Goal: Check status: Check status

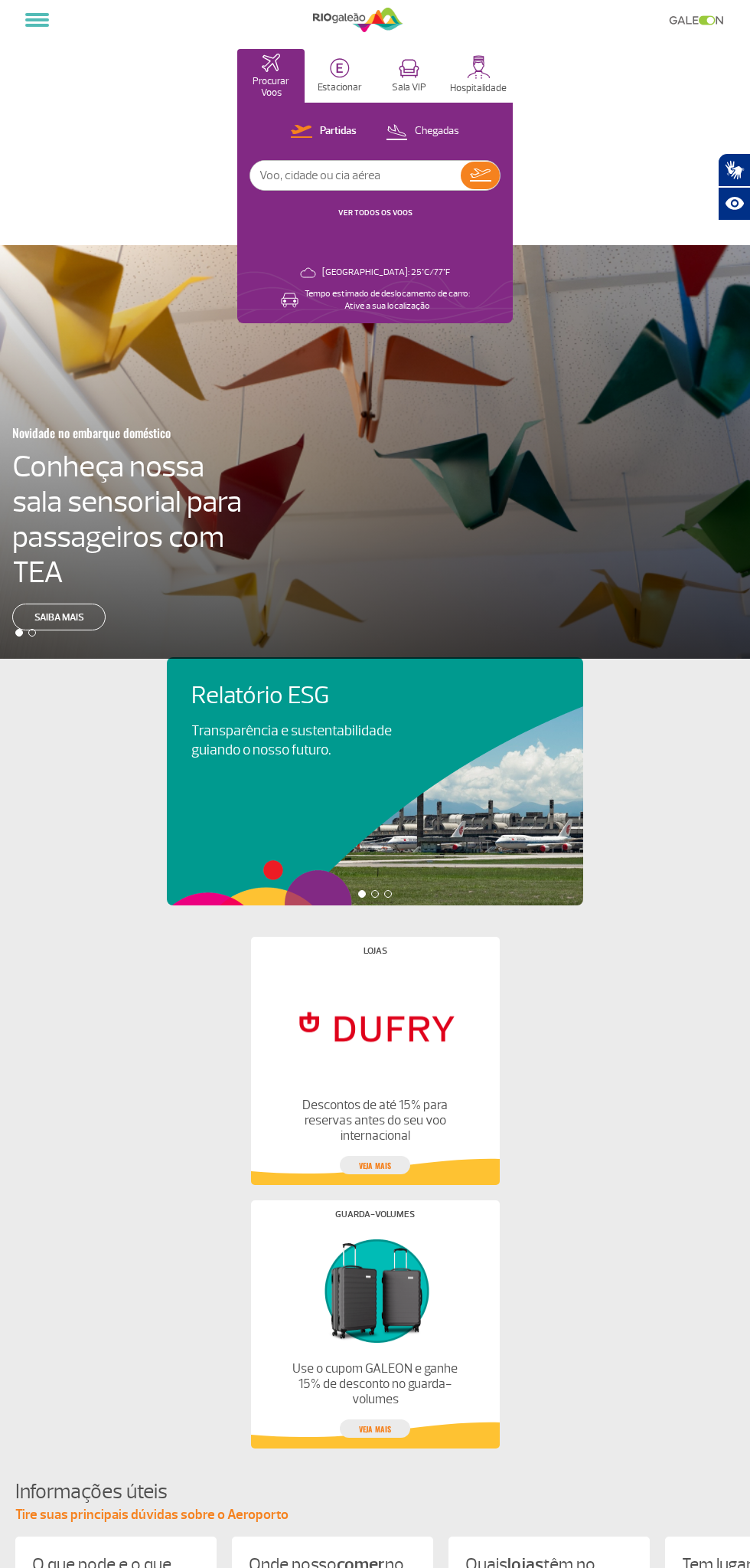
click at [360, 215] on link "VER TODOS OS VOOS" at bounding box center [375, 213] width 74 height 10
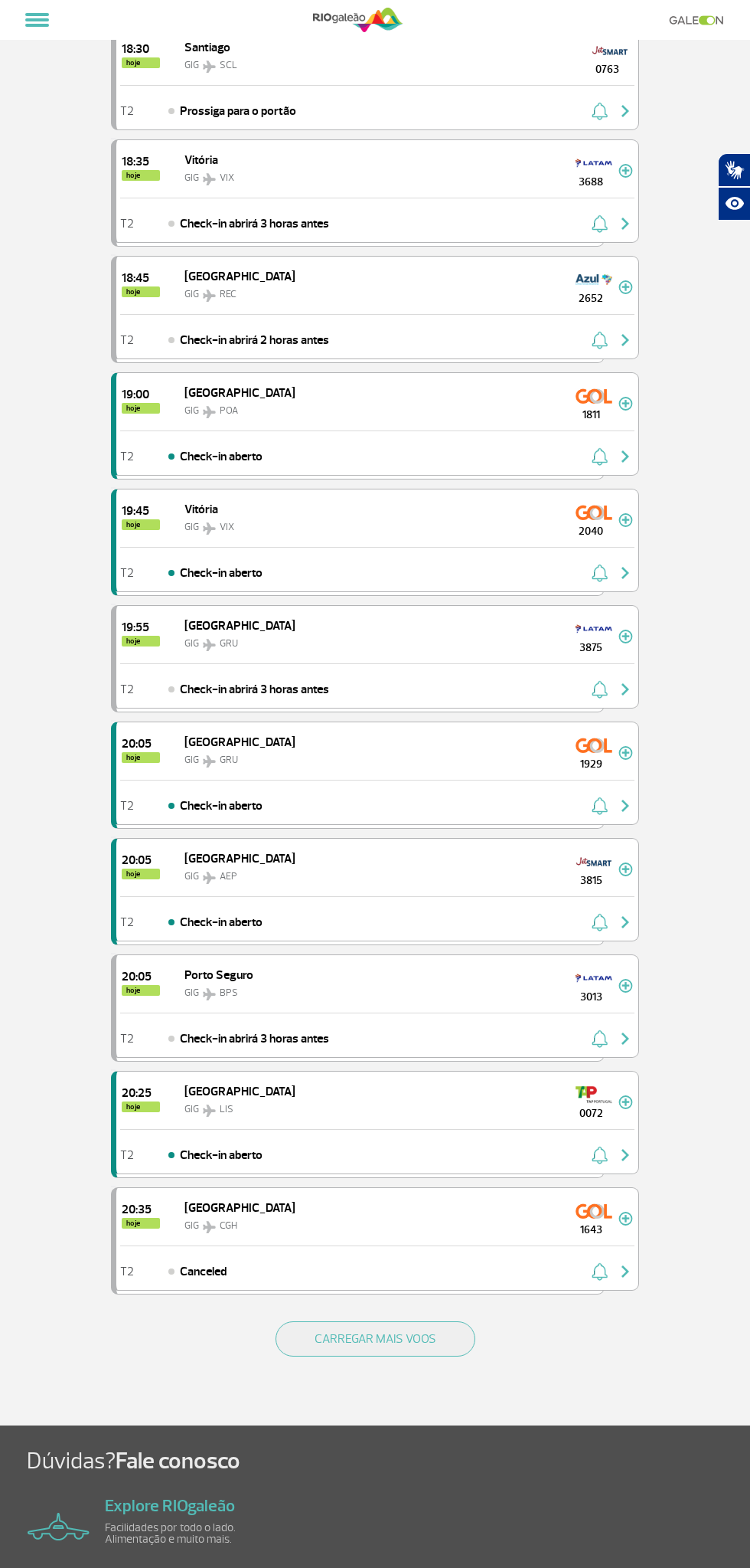
scroll to position [1392, 0]
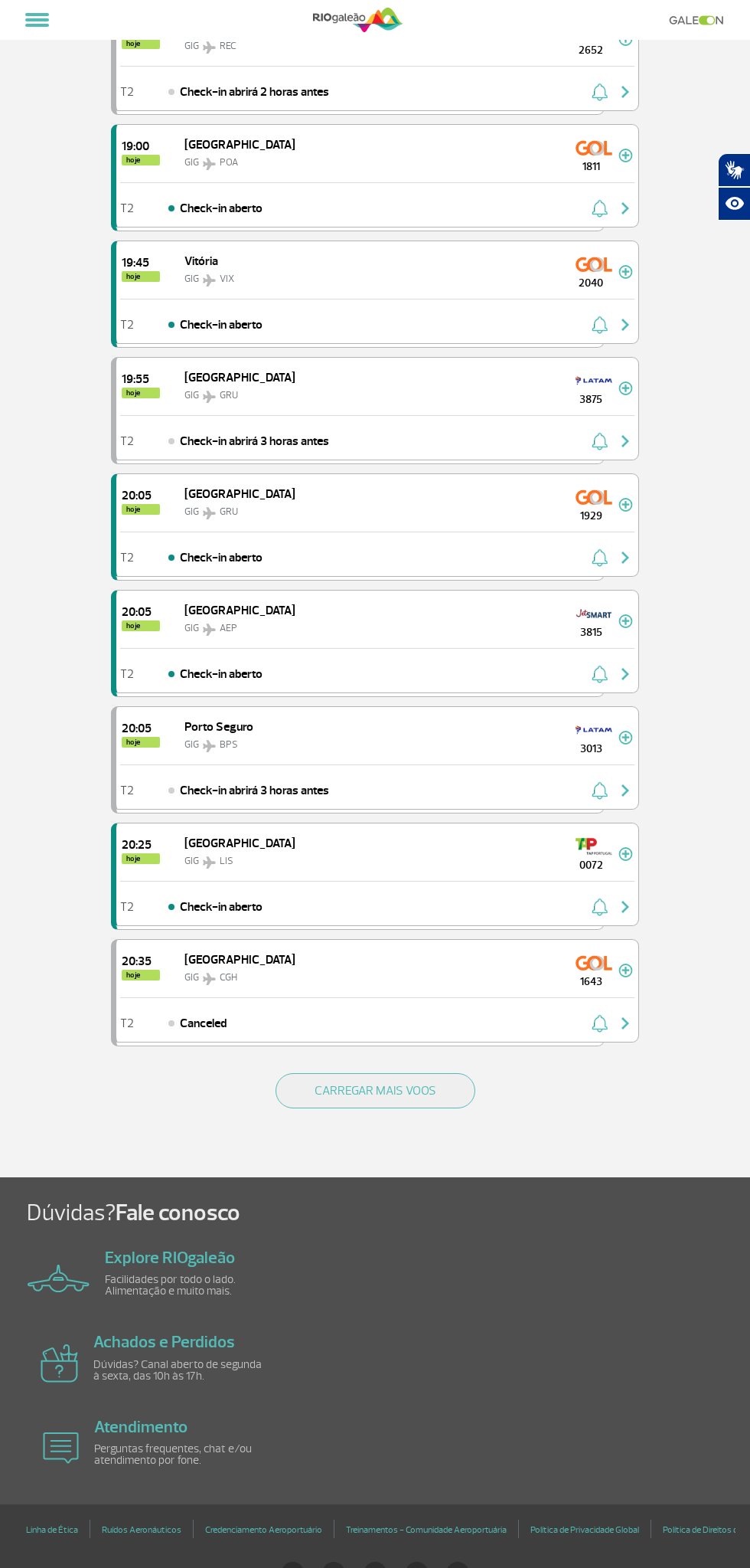
click at [433, 1073] on button "CARREGAR MAIS VOOS" at bounding box center [375, 1091] width 200 height 35
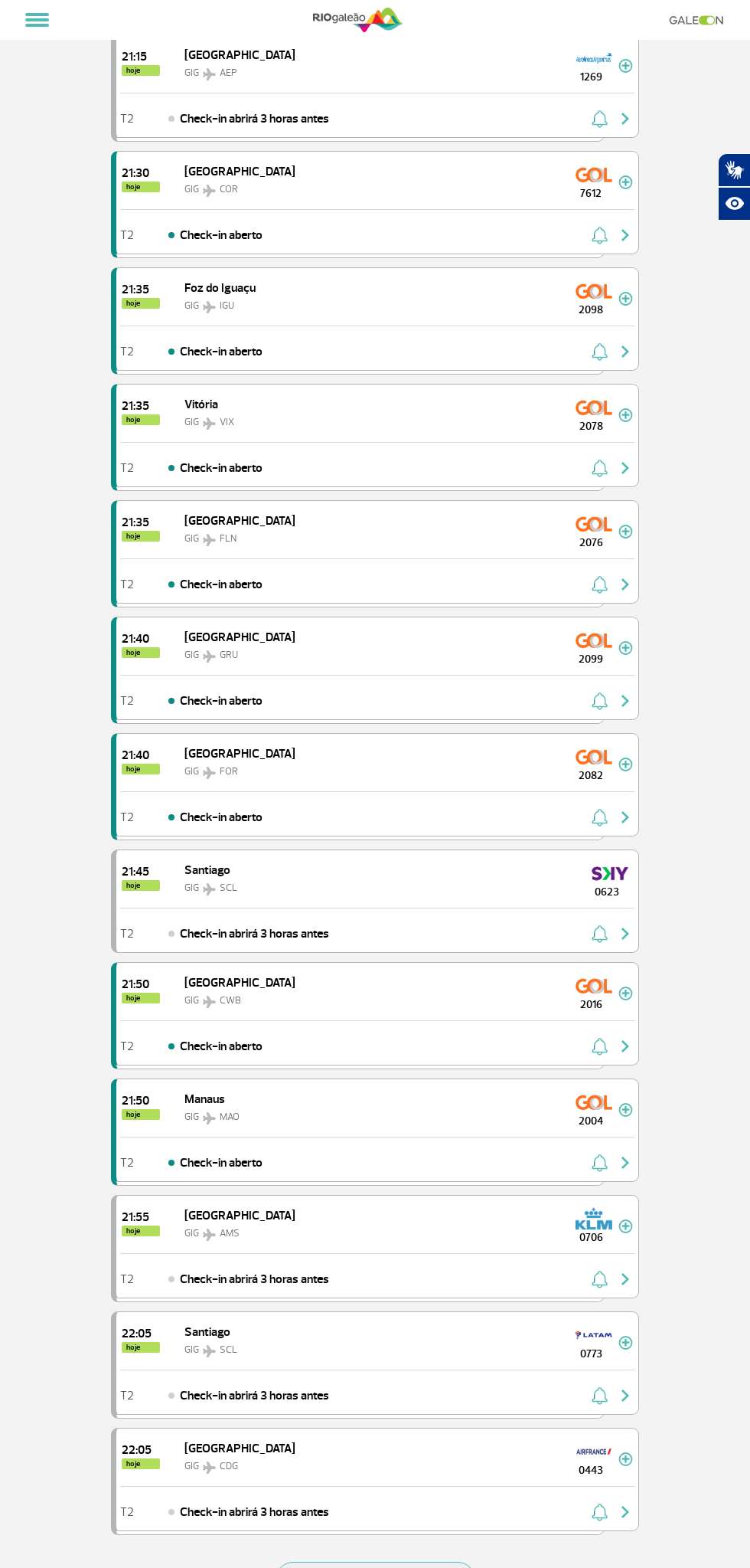
scroll to position [3687, 0]
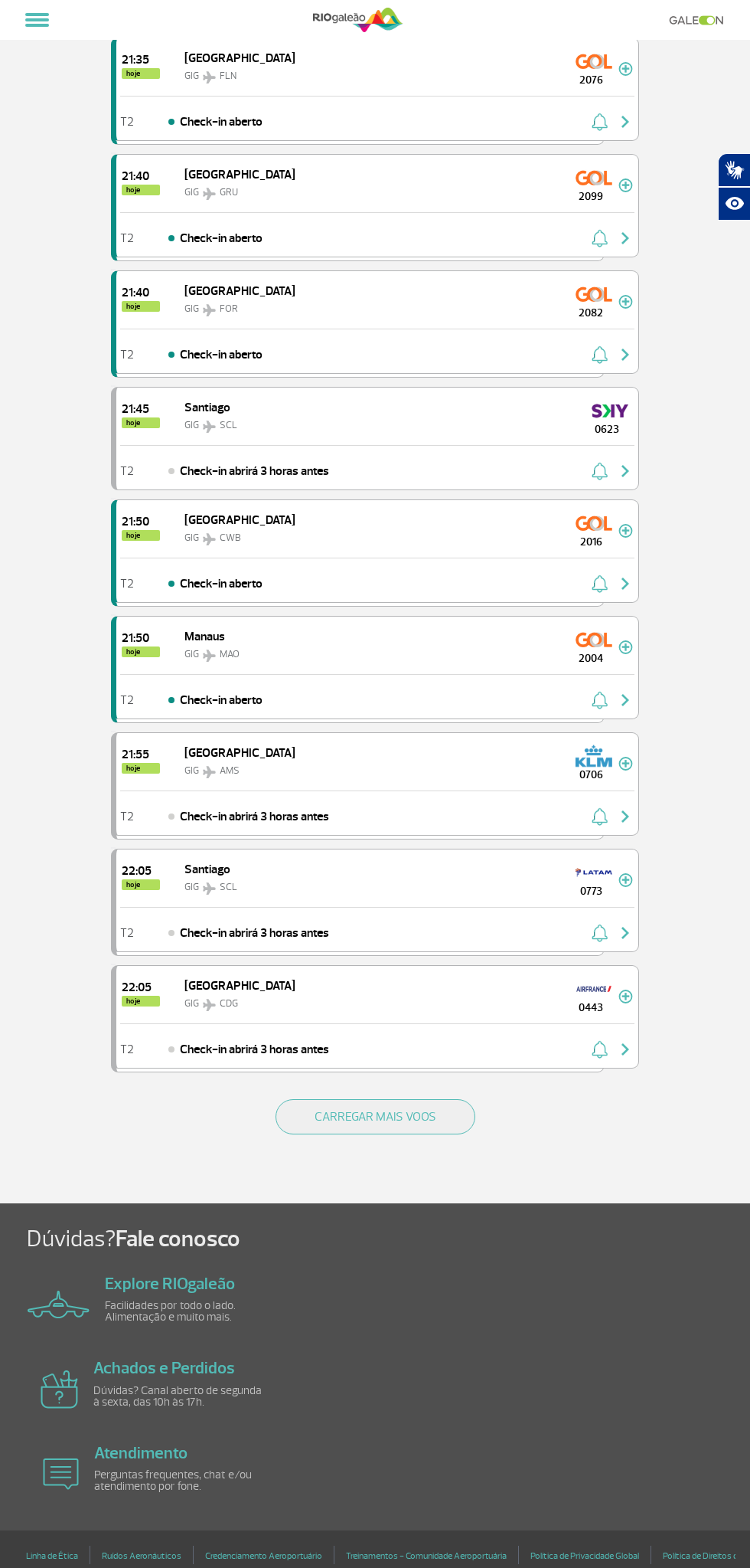
click at [463, 1099] on button "CARREGAR MAIS VOOS" at bounding box center [375, 1116] width 200 height 35
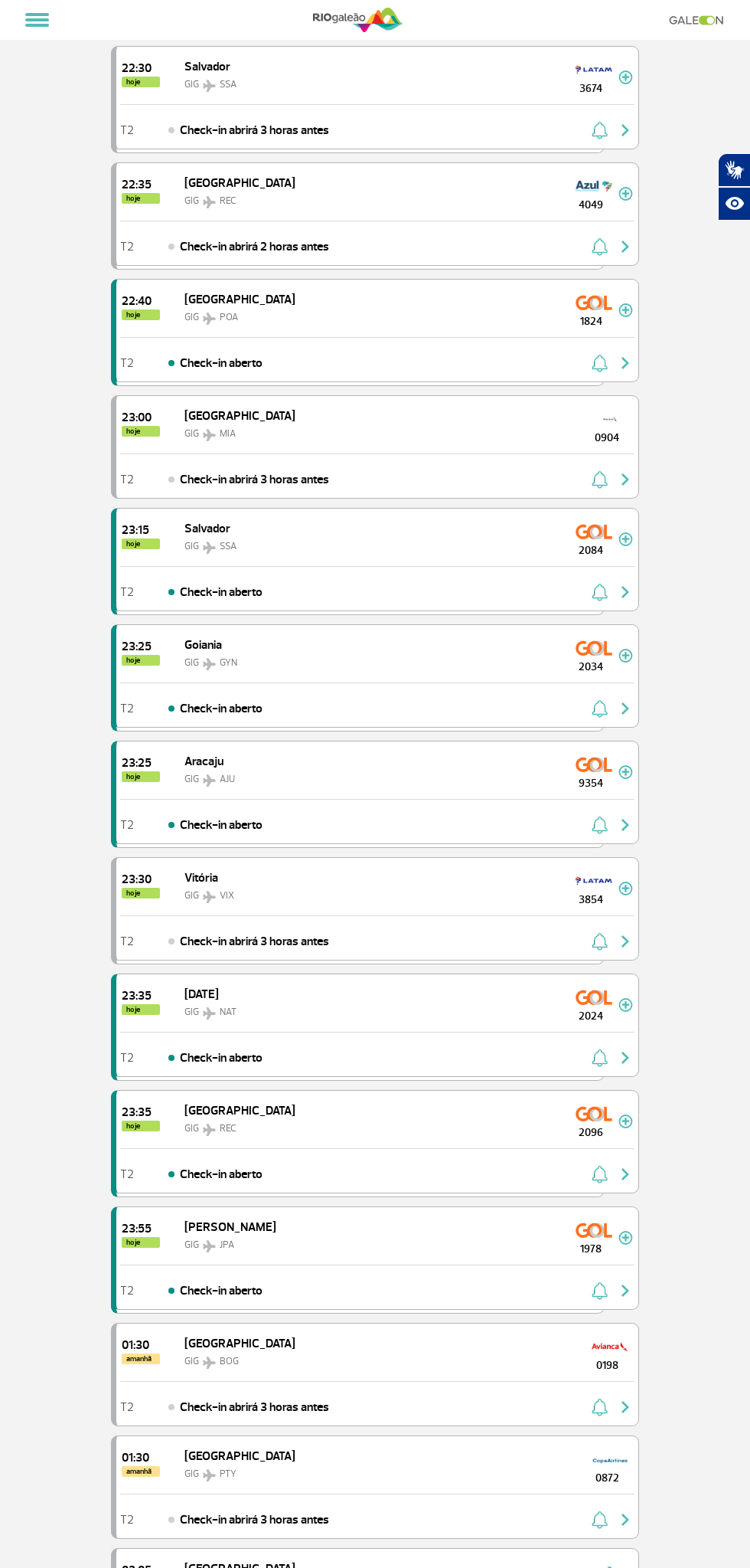
scroll to position [5433, 0]
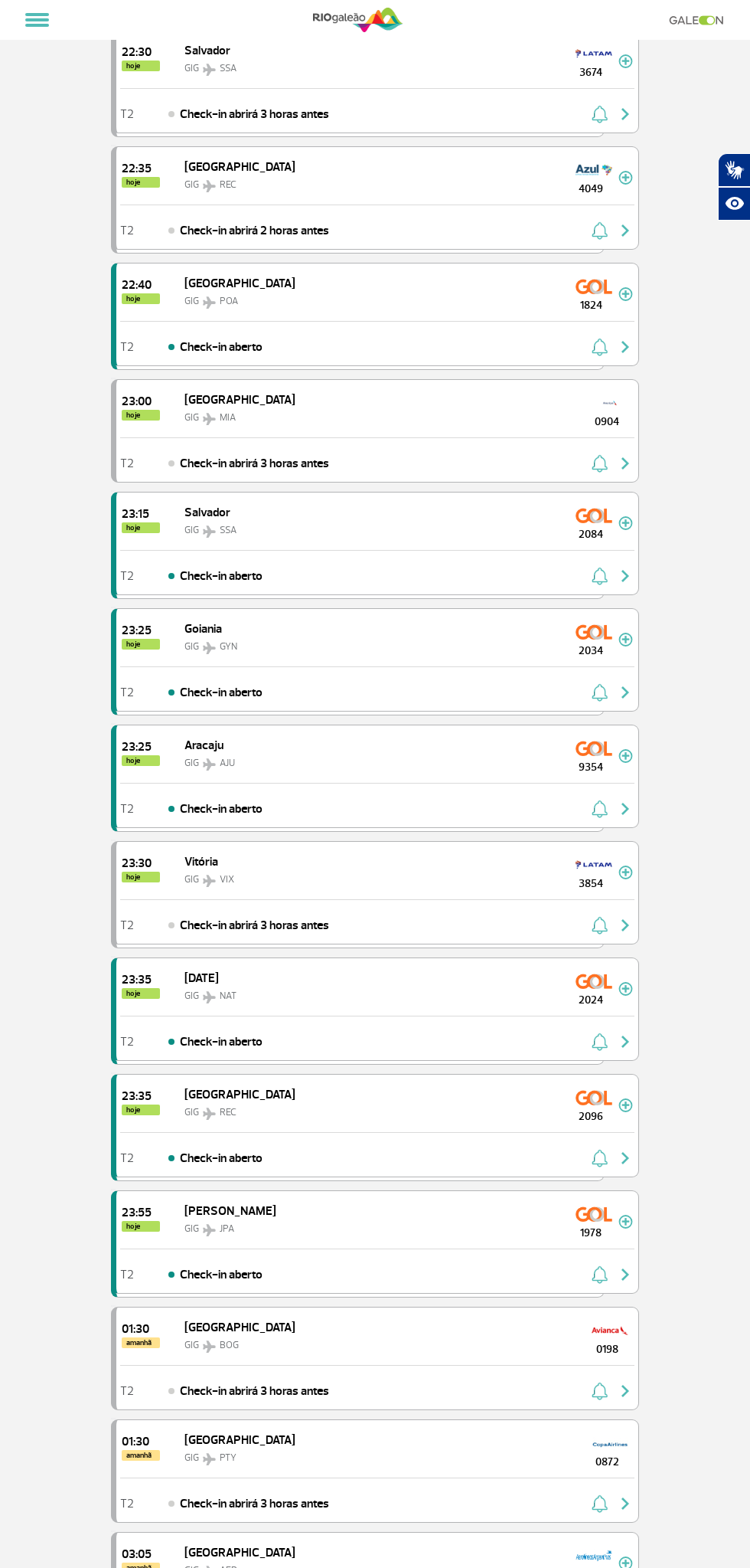
click at [591, 1108] on span "2096" at bounding box center [591, 1116] width 55 height 16
